Goal: Task Accomplishment & Management: Manage account settings

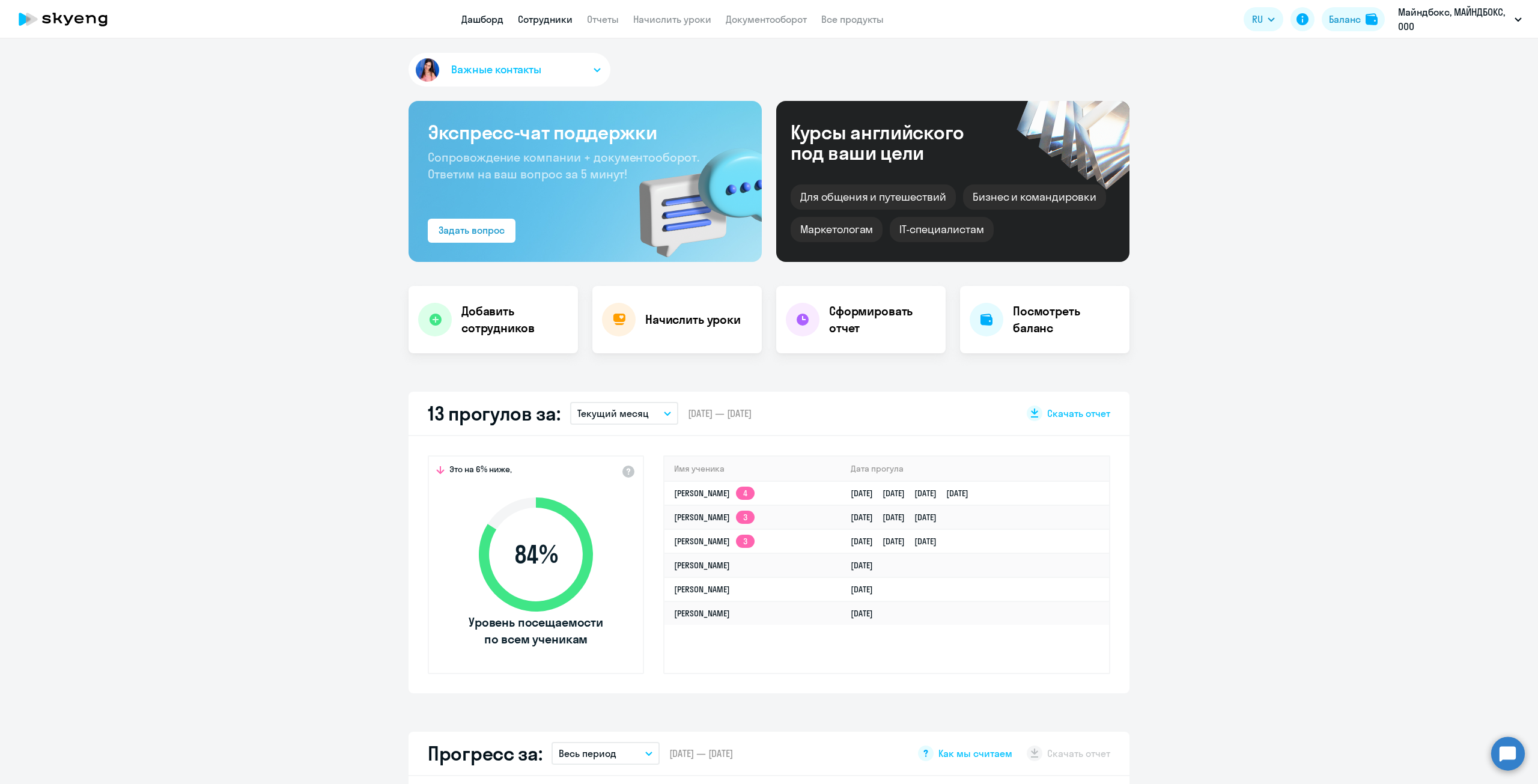
click at [555, 15] on link "Сотрудники" at bounding box center [545, 19] width 55 height 12
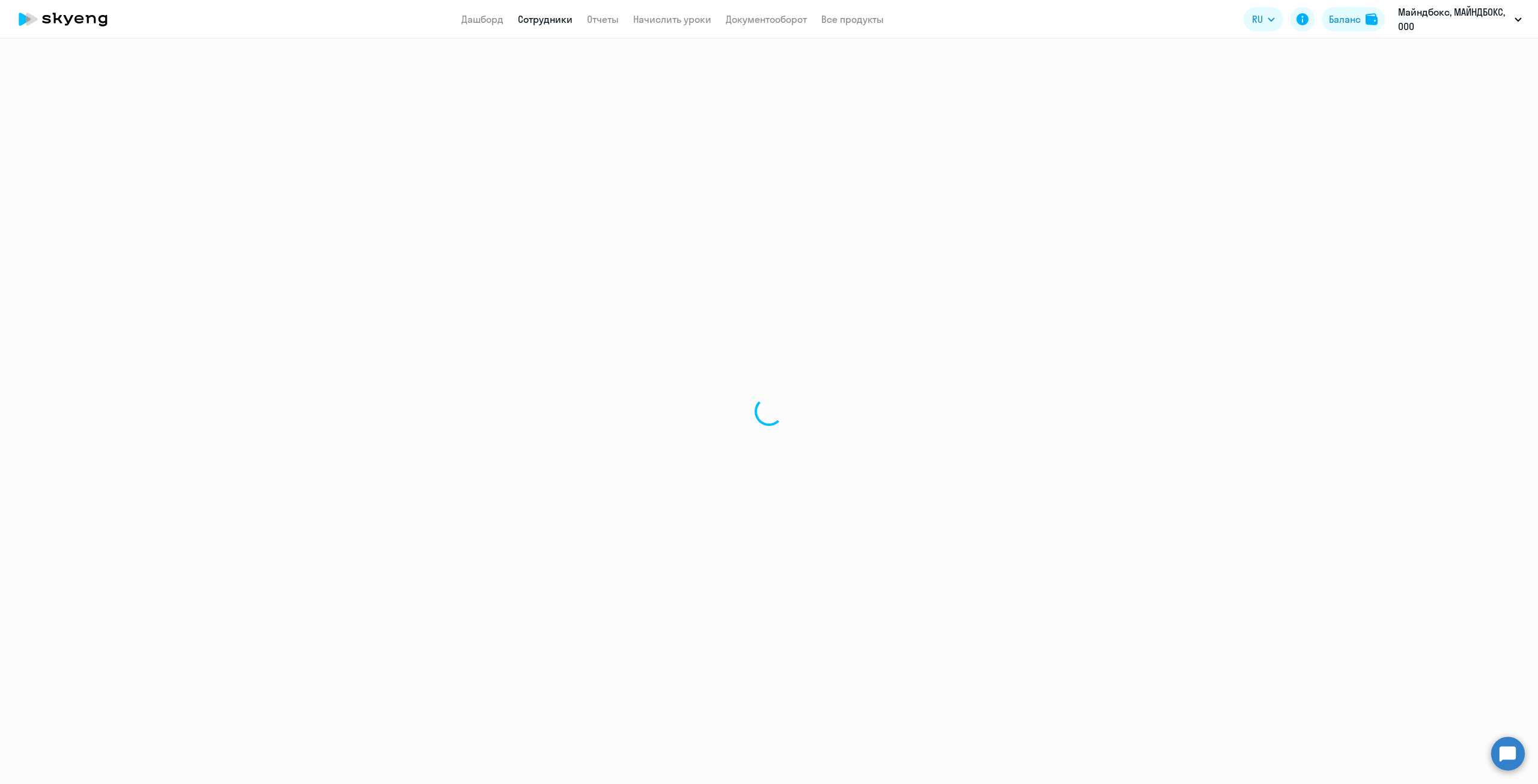
select select "30"
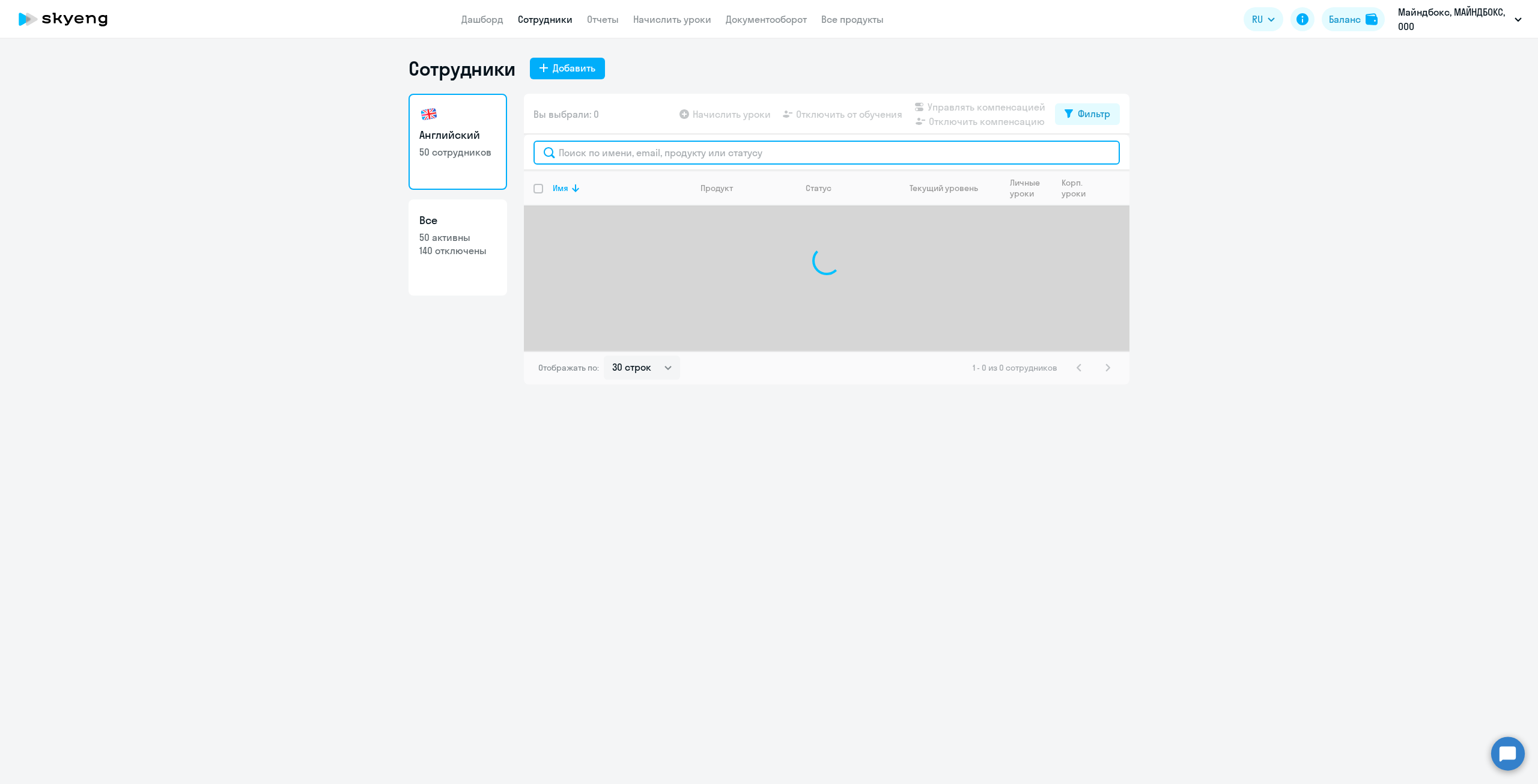
click at [581, 156] on input "text" at bounding box center [826, 152] width 586 height 24
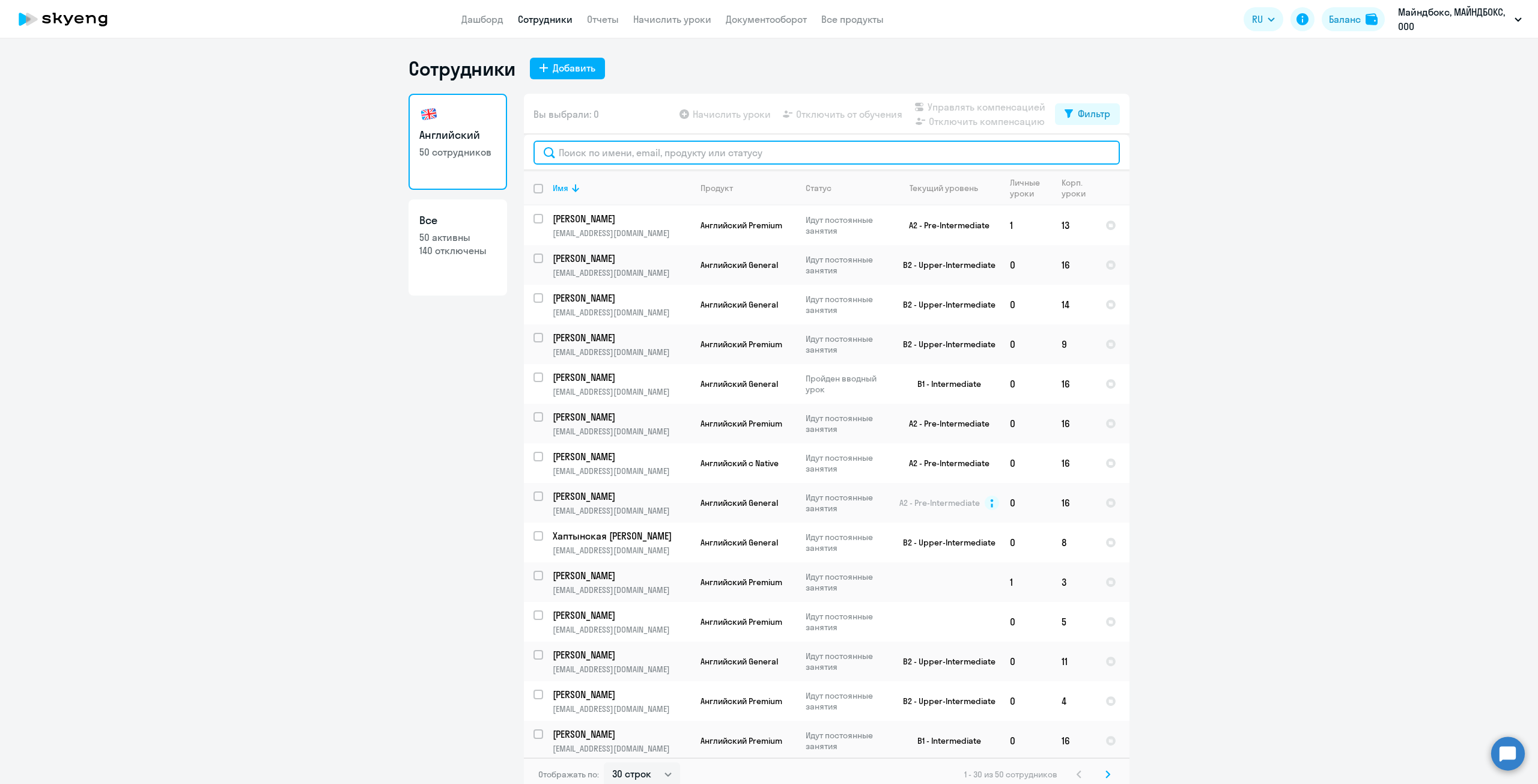
type input "с"
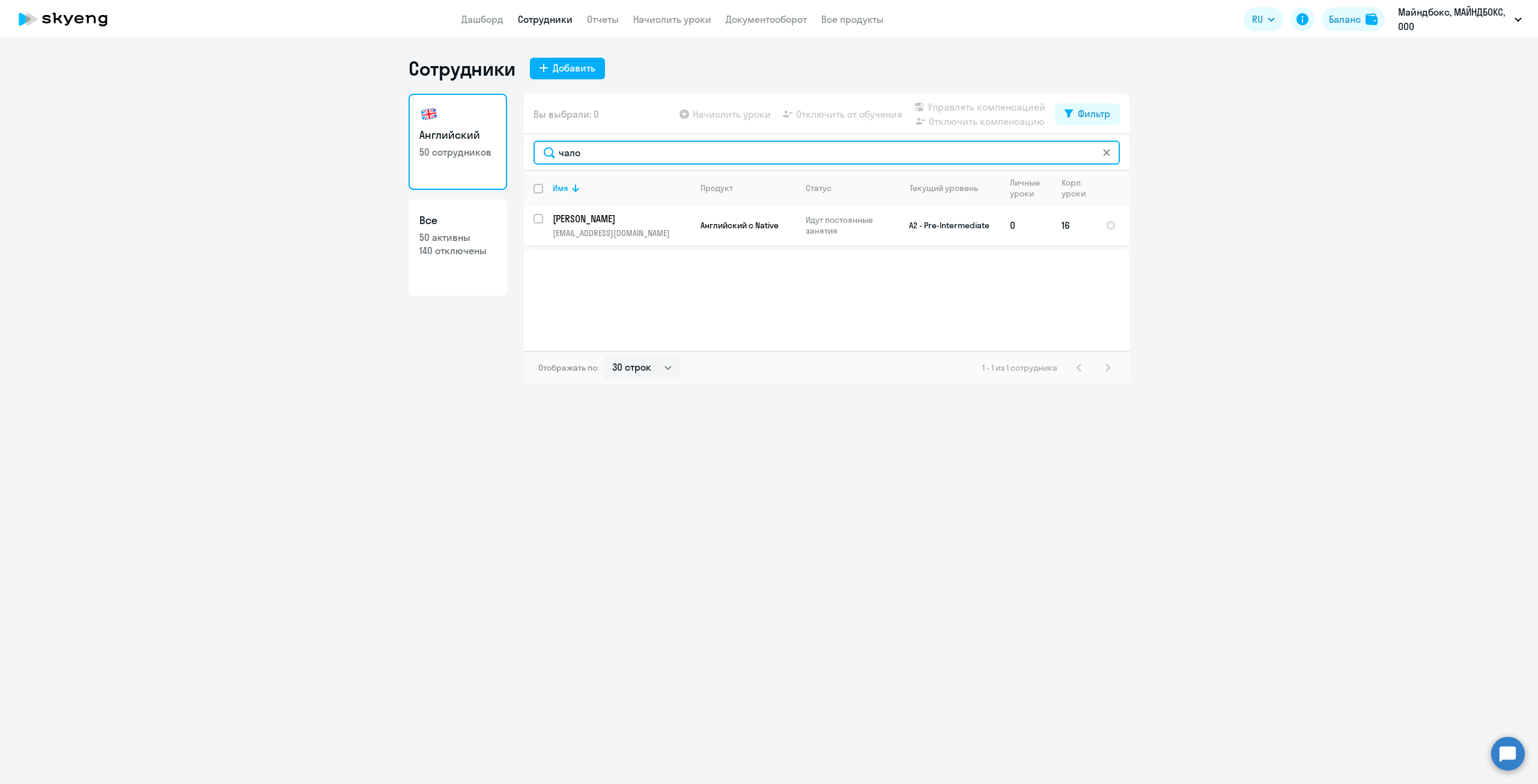
type input "чало"
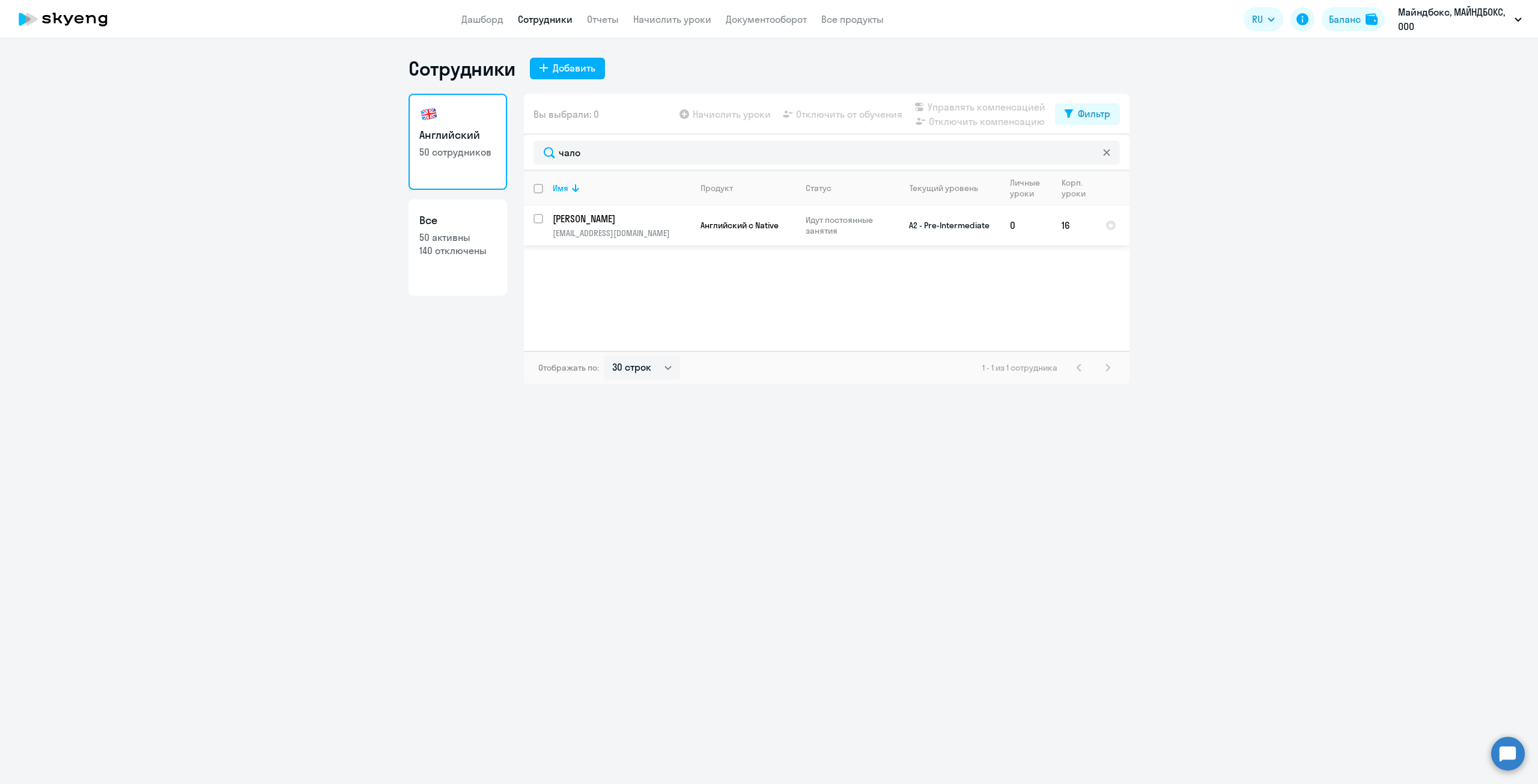
click at [540, 218] on input "select row 37503068" at bounding box center [545, 226] width 24 height 24
checkbox input "true"
click at [810, 116] on span "Отключить от обучения" at bounding box center [849, 114] width 106 height 15
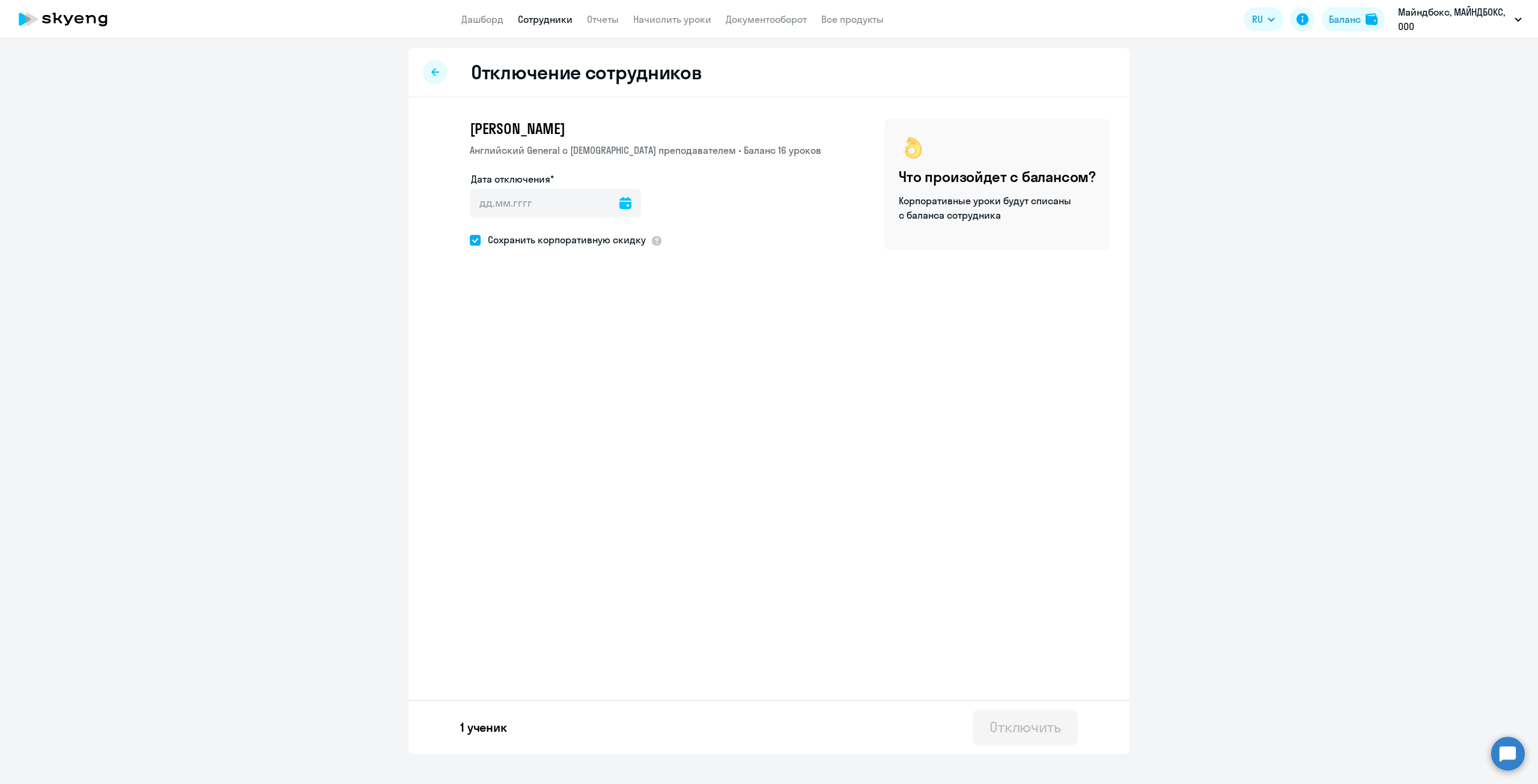
click at [491, 185] on label "Дата отключения*" at bounding box center [512, 179] width 83 height 15
click at [491, 189] on input "Дата отключения*" at bounding box center [555, 203] width 171 height 29
click at [501, 207] on input "Дата отключения*" at bounding box center [555, 203] width 171 height 29
type input "[DATE]"
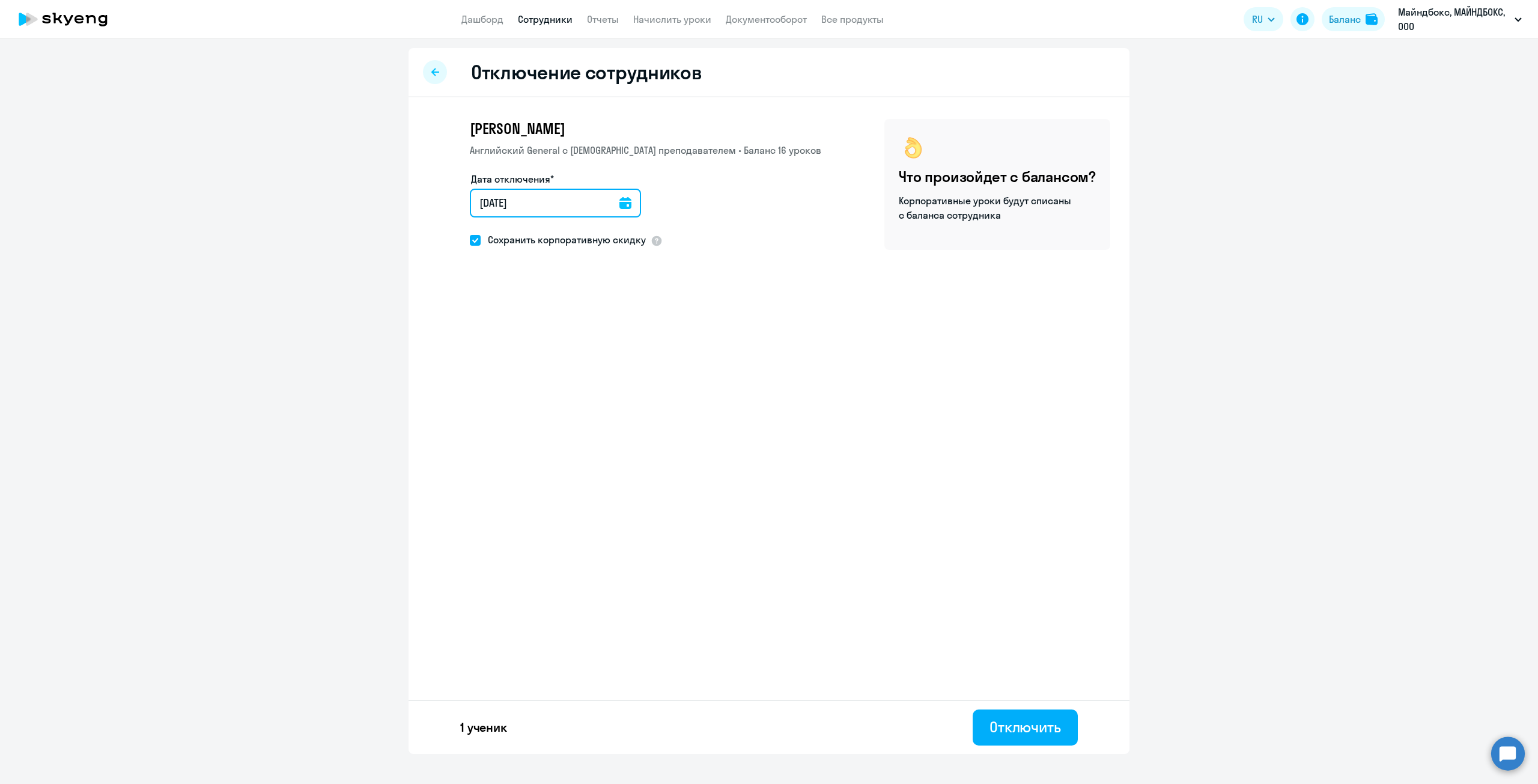
type input "[DATE]"
click at [1019, 750] on div "1 ученик Отключить" at bounding box center [769, 726] width 721 height 54
click at [1016, 736] on div "Отключить" at bounding box center [1026, 726] width 72 height 19
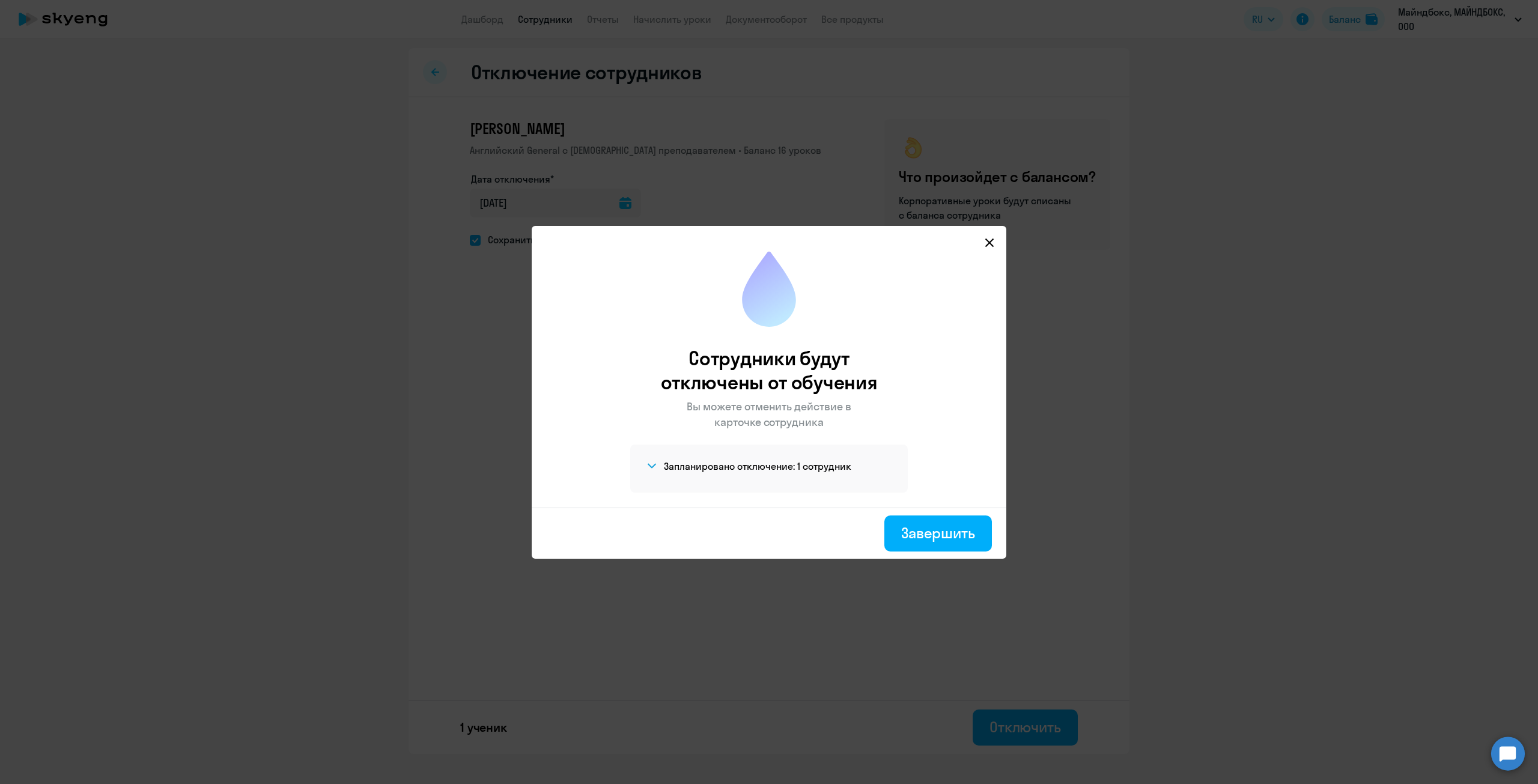
drag, startPoint x: 983, startPoint y: 239, endPoint x: 1013, endPoint y: 250, distance: 32.0
click at [983, 239] on svg-icon at bounding box center [989, 242] width 15 height 15
select select "30"
